Goal: Task Accomplishment & Management: Manage account settings

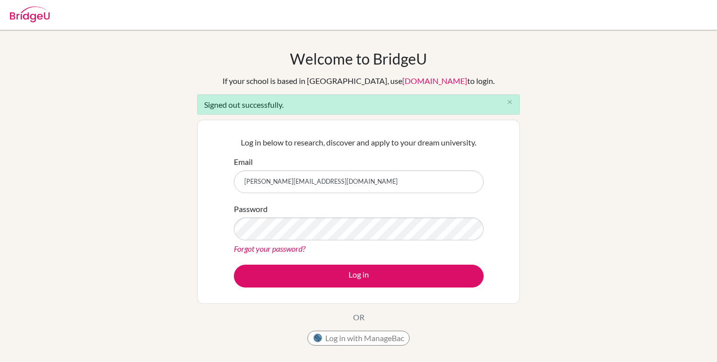
type input "[PERSON_NAME][EMAIL_ADDRESS][DOMAIN_NAME]"
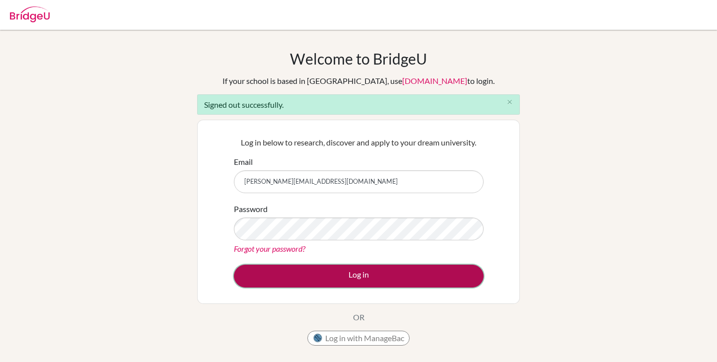
click at [341, 279] on button "Log in" at bounding box center [359, 276] width 250 height 23
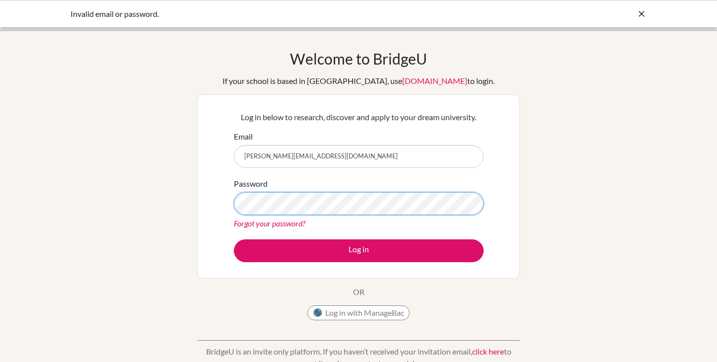
click at [234, 239] on button "Log in" at bounding box center [359, 250] width 250 height 23
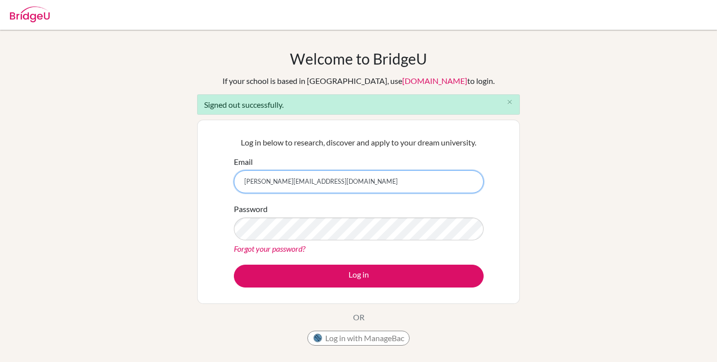
type input "[PERSON_NAME][EMAIL_ADDRESS][DOMAIN_NAME]"
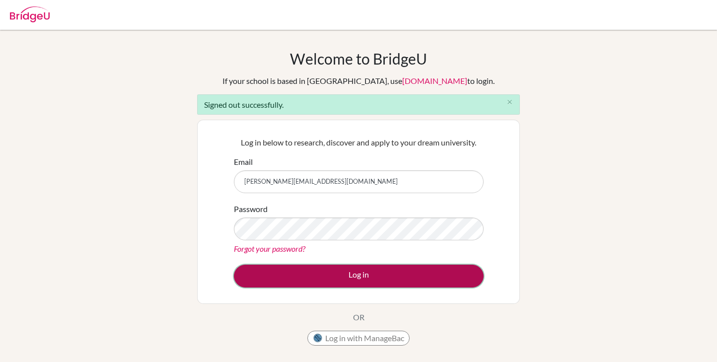
click at [316, 279] on button "Log in" at bounding box center [359, 276] width 250 height 23
